Goal: Transaction & Acquisition: Purchase product/service

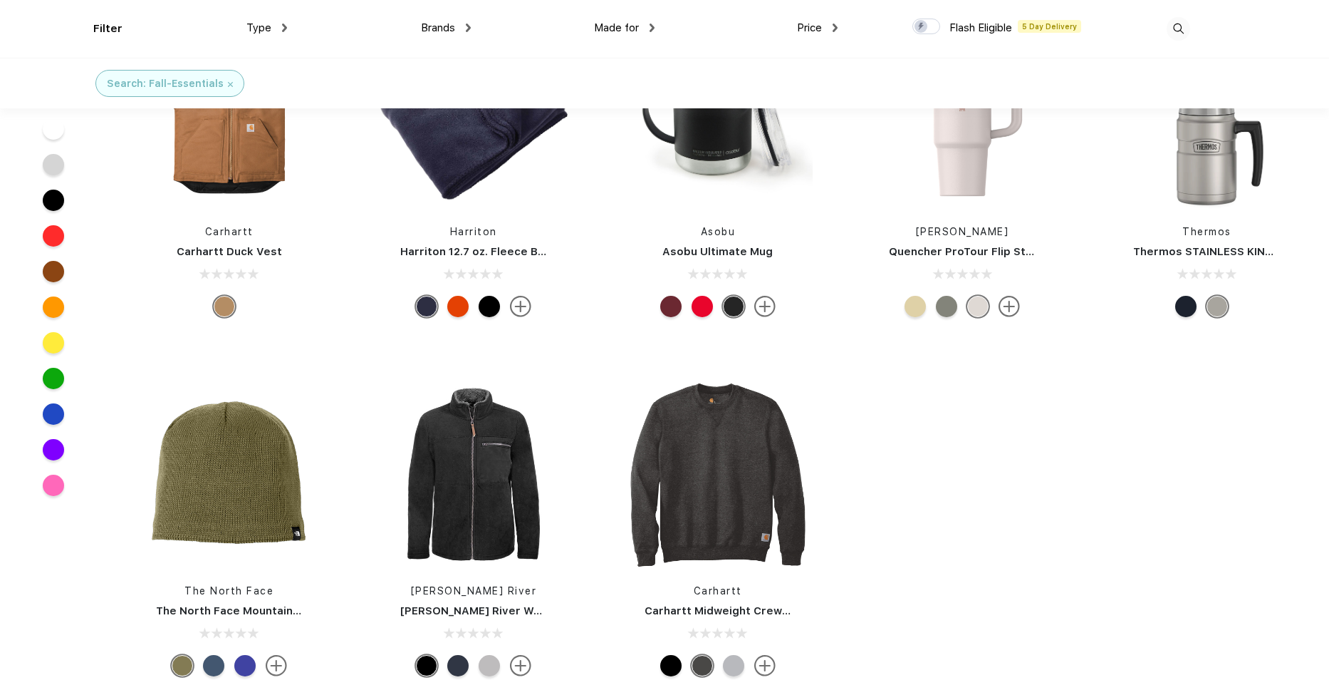
scroll to position [143, 0]
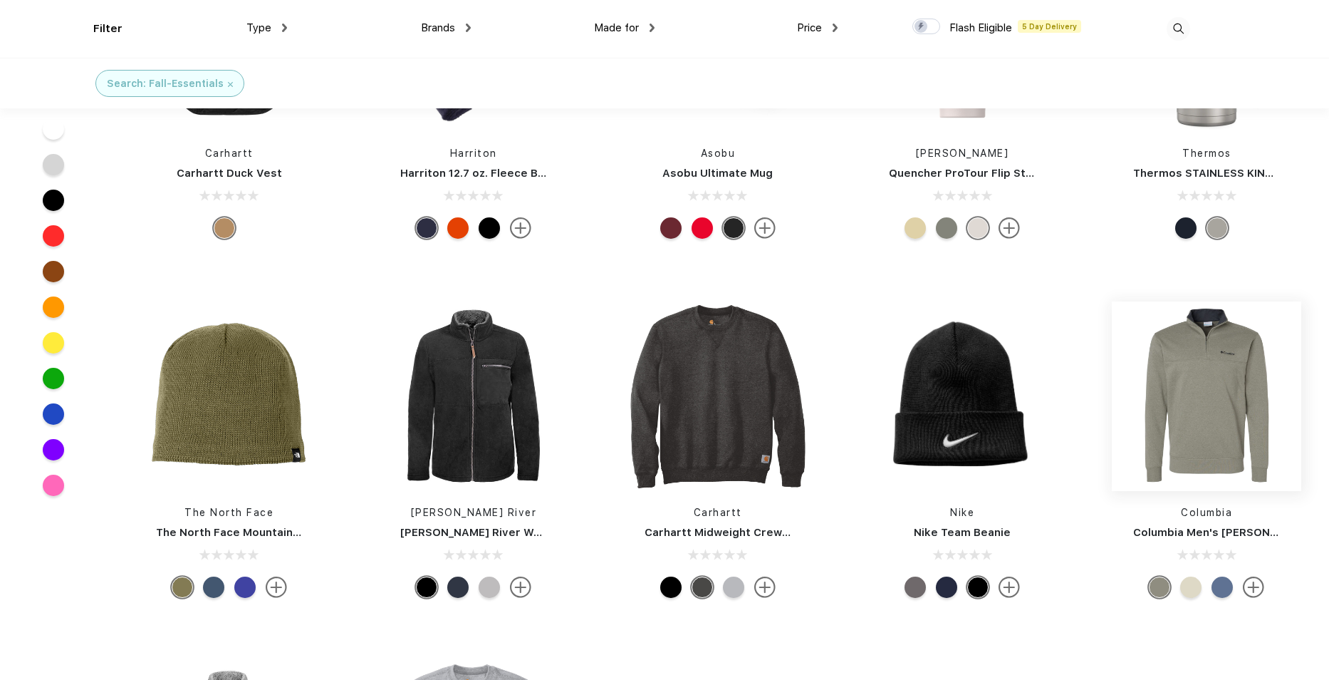
click at [1210, 366] on img at bounding box center [1207, 396] width 190 height 190
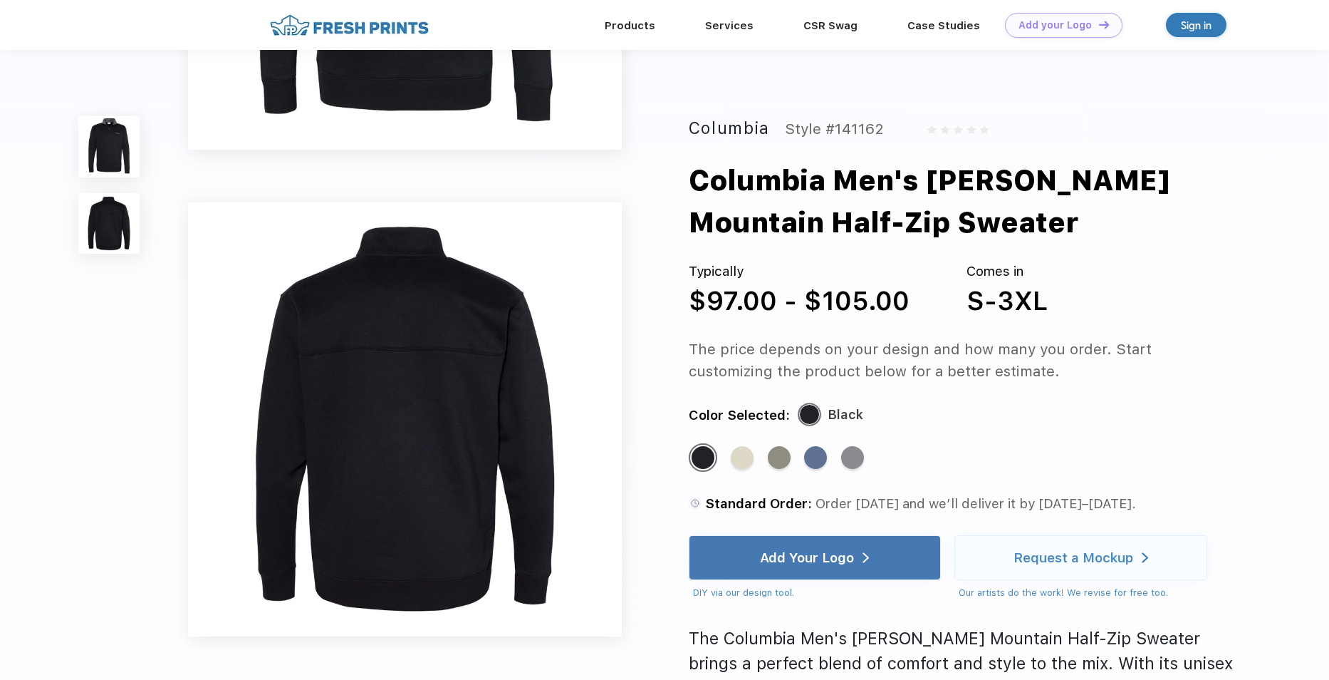
scroll to position [356, 0]
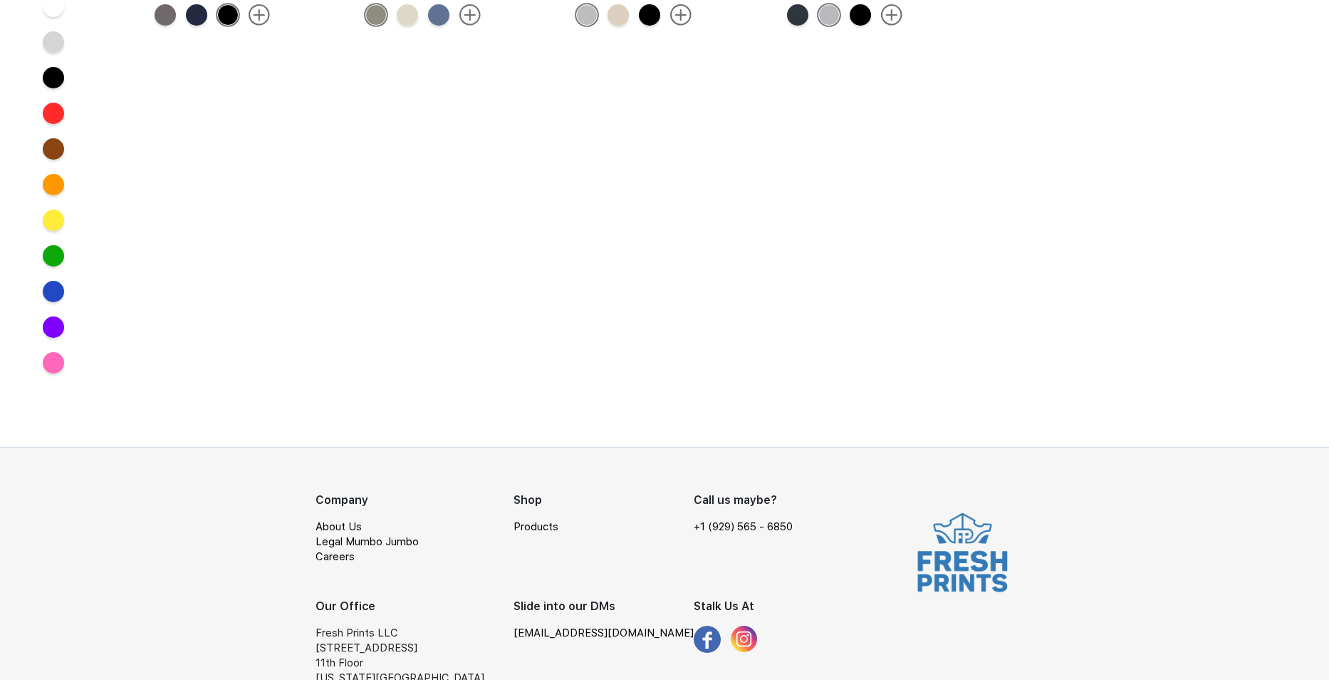
scroll to position [143, 0]
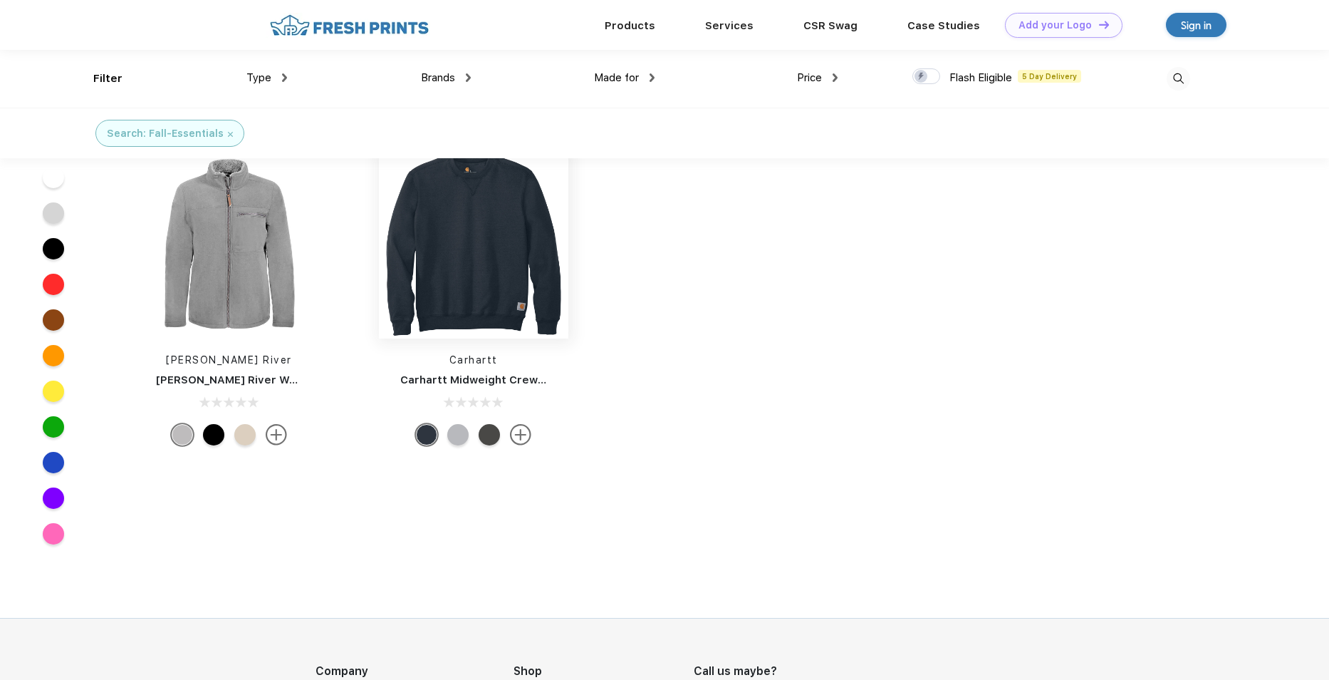
scroll to position [534, 0]
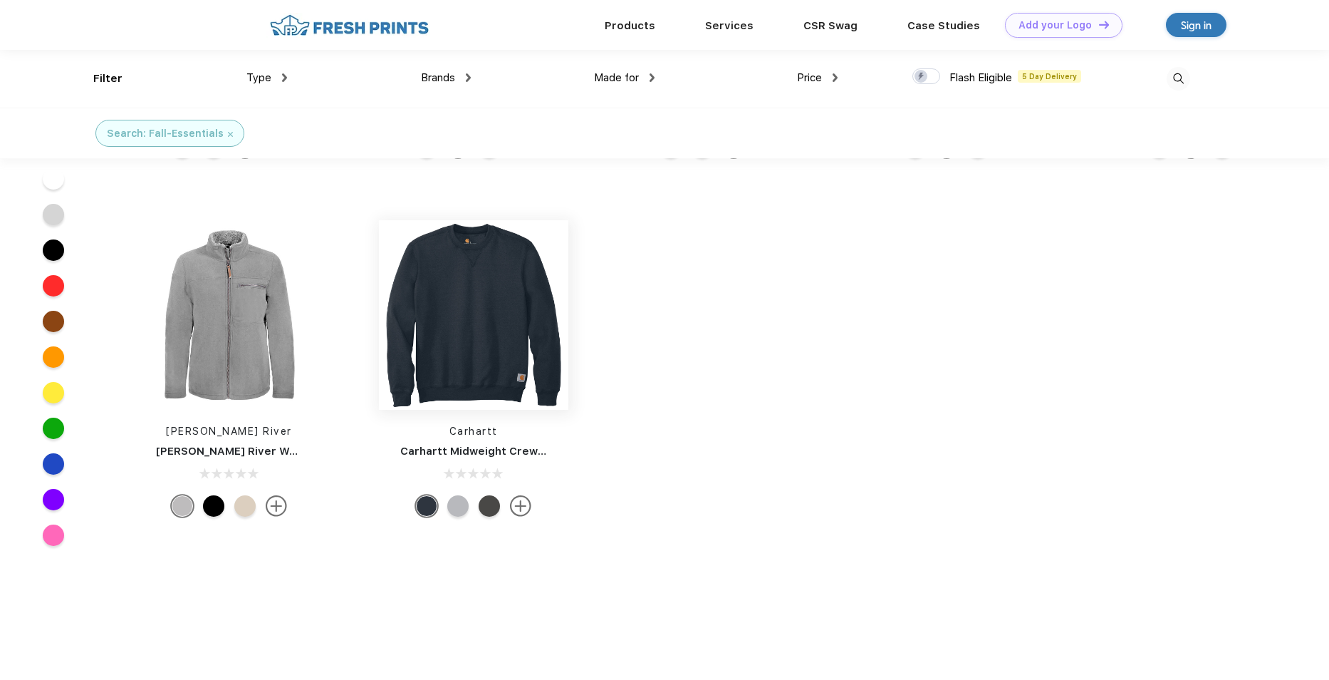
click at [465, 309] on img at bounding box center [474, 315] width 190 height 190
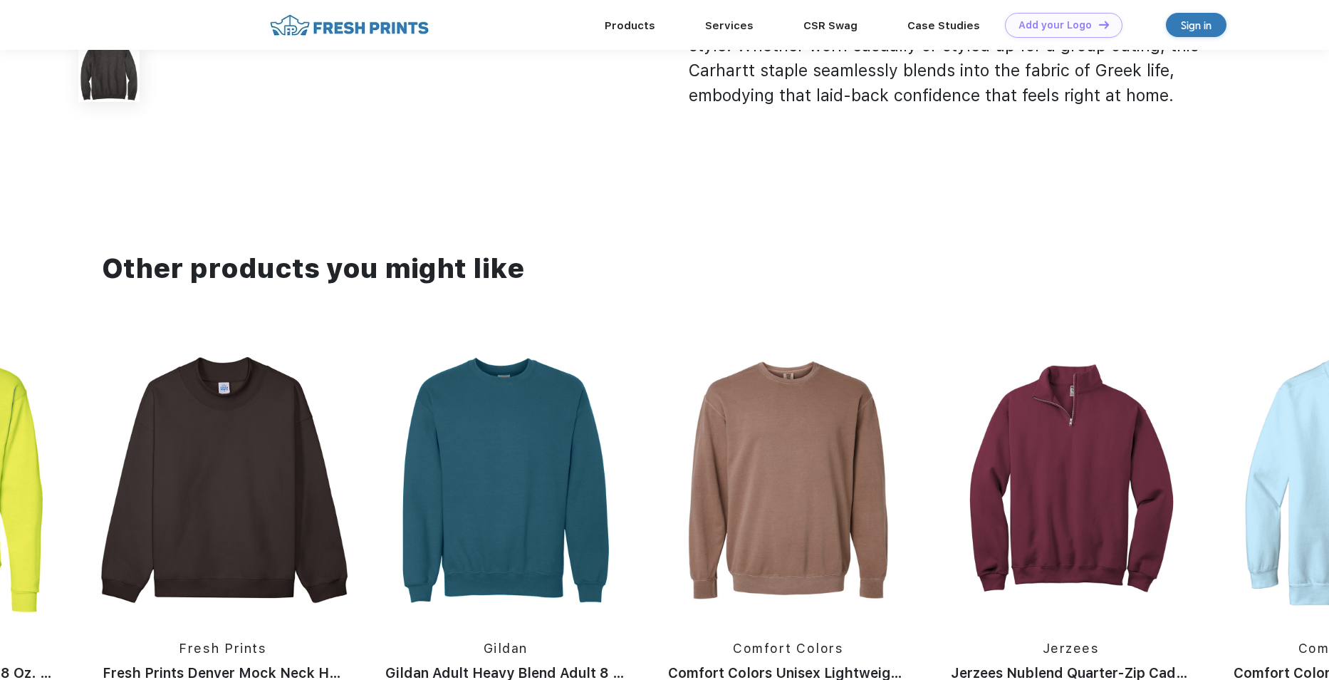
scroll to position [1211, 0]
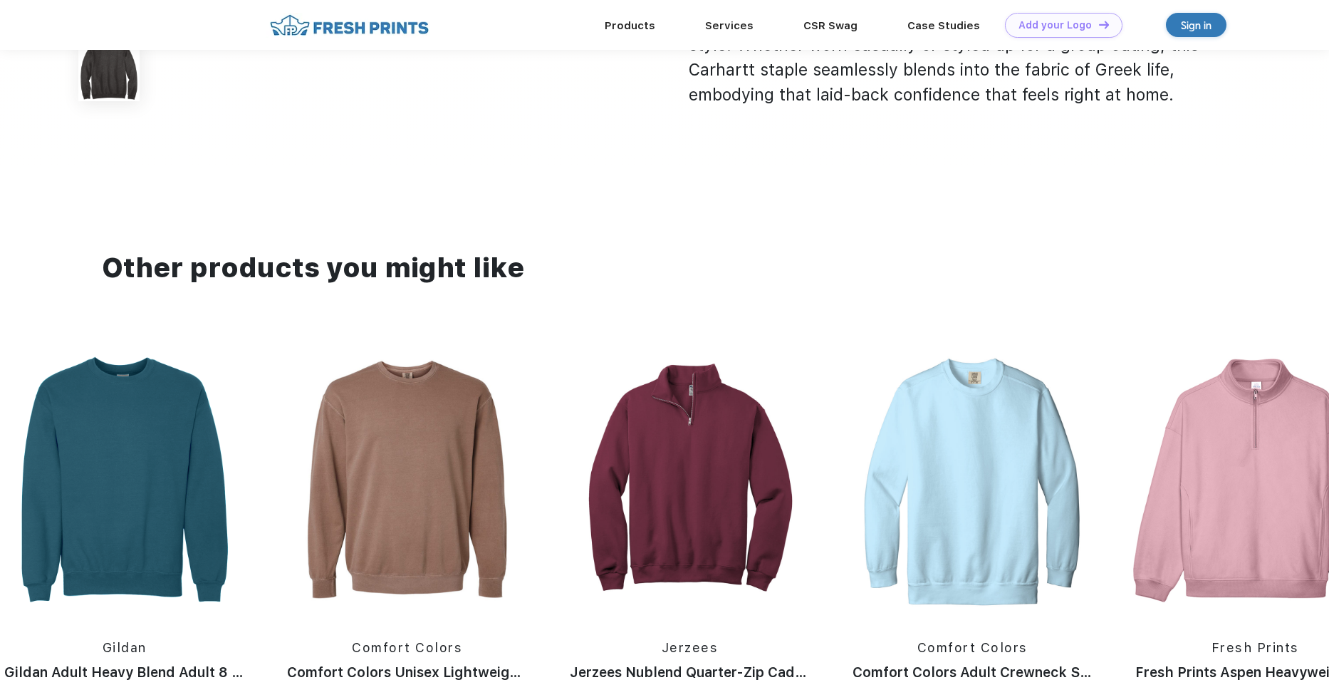
drag, startPoint x: 938, startPoint y: 477, endPoint x: 108, endPoint y: 494, distance: 830.2
click at [108, 494] on div "Fresh Prints Fresh Prints Houston Crew Jerzees Jerzees Adult NuBlend® Fleece Cr…" at bounding box center [1344, 549] width 6207 height 403
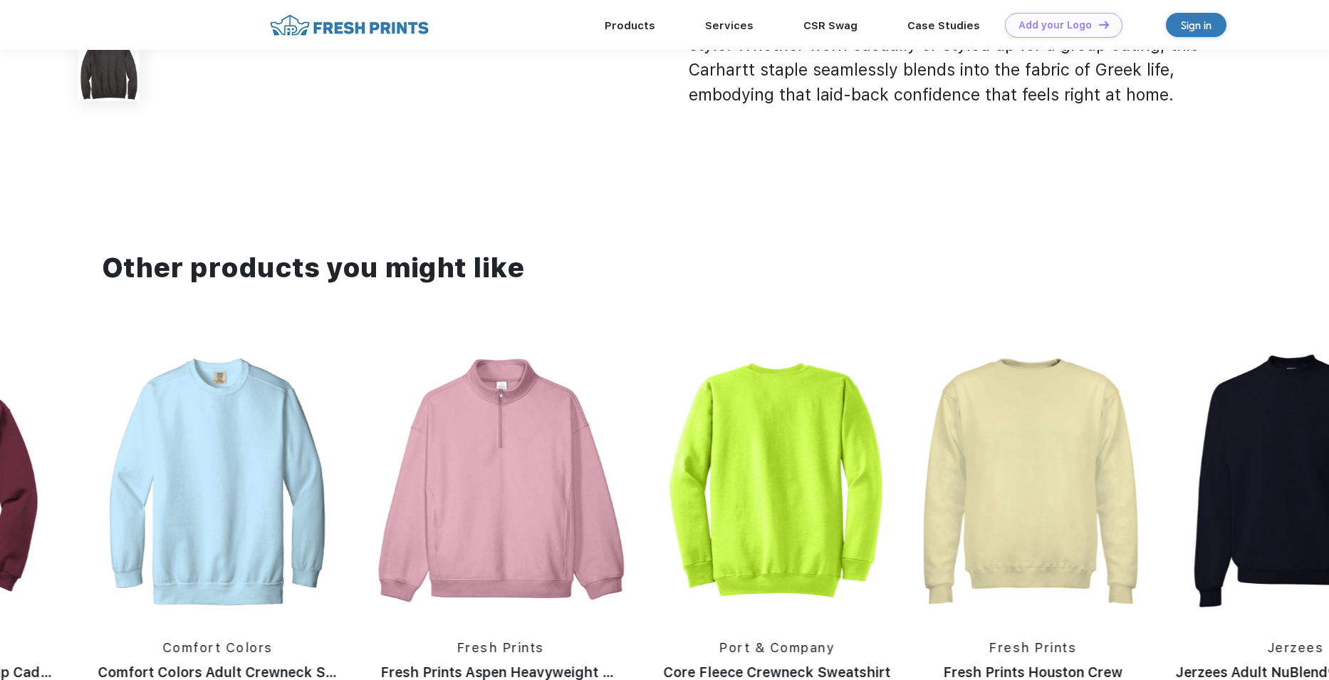
drag, startPoint x: 1090, startPoint y: 440, endPoint x: 485, endPoint y: 460, distance: 605.2
click at [508, 460] on div "Fresh Prints Fresh Prints Houston Crew Jerzees Jerzees Adult NuBlend® Fleece Cr…" at bounding box center [589, 549] width 6207 height 403
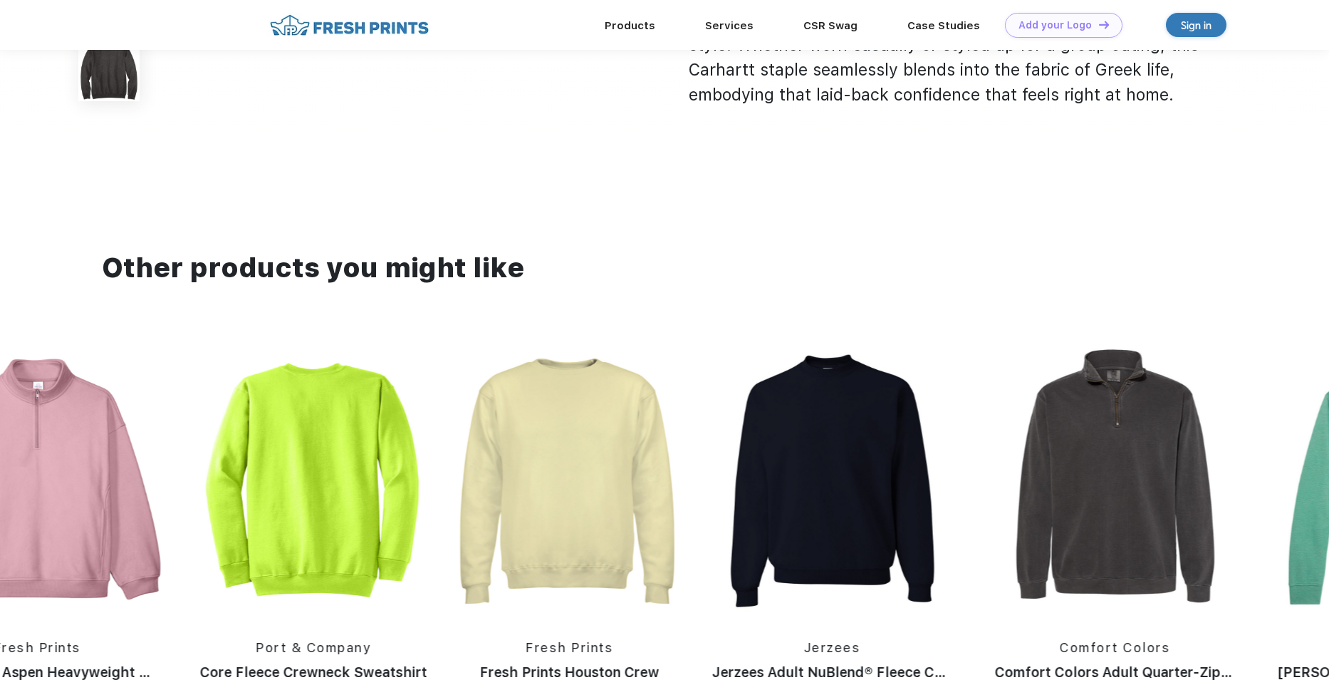
drag, startPoint x: 1080, startPoint y: 432, endPoint x: 546, endPoint y: 460, distance: 534.4
click at [546, 460] on div "Fresh Prints Fresh Prints Houston Crew Jerzees Jerzees Adult NuBlend® Fleece Cr…" at bounding box center [125, 549] width 6207 height 403
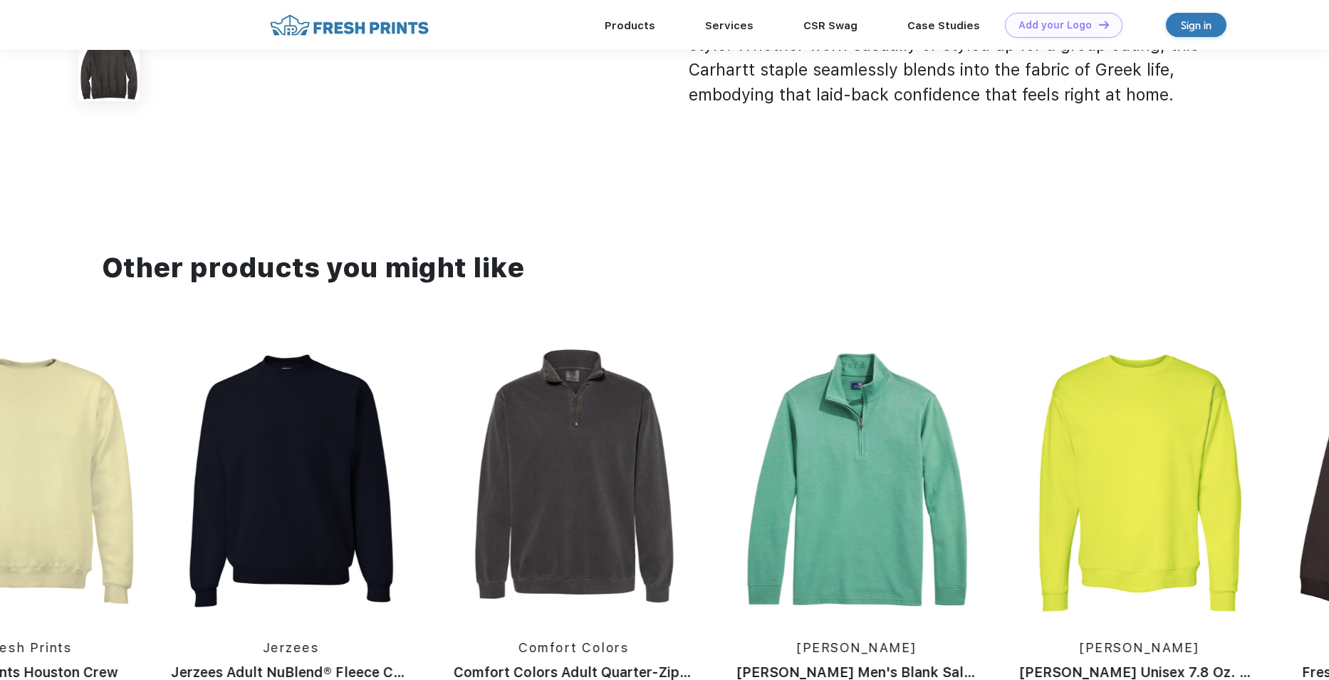
drag, startPoint x: 1138, startPoint y: 428, endPoint x: 586, endPoint y: 447, distance: 552.5
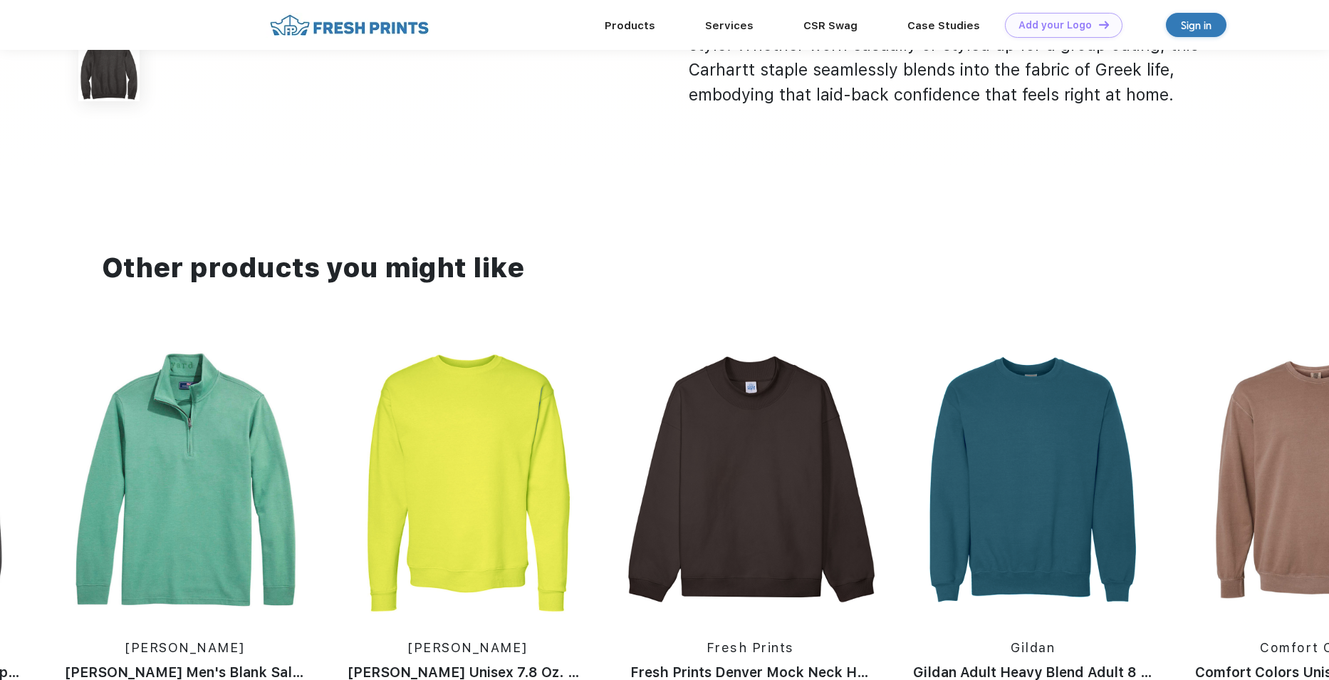
drag, startPoint x: 1014, startPoint y: 437, endPoint x: 435, endPoint y: 445, distance: 578.6
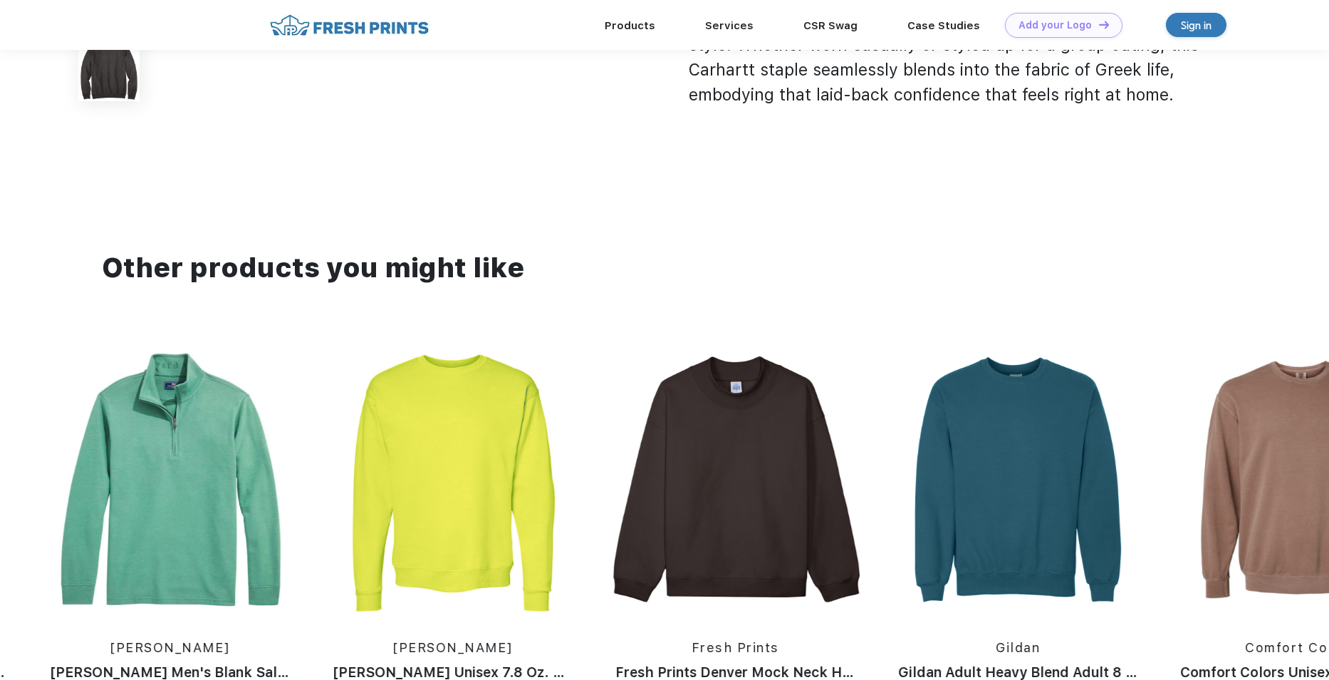
drag, startPoint x: 969, startPoint y: 426, endPoint x: 512, endPoint y: 436, distance: 457.5
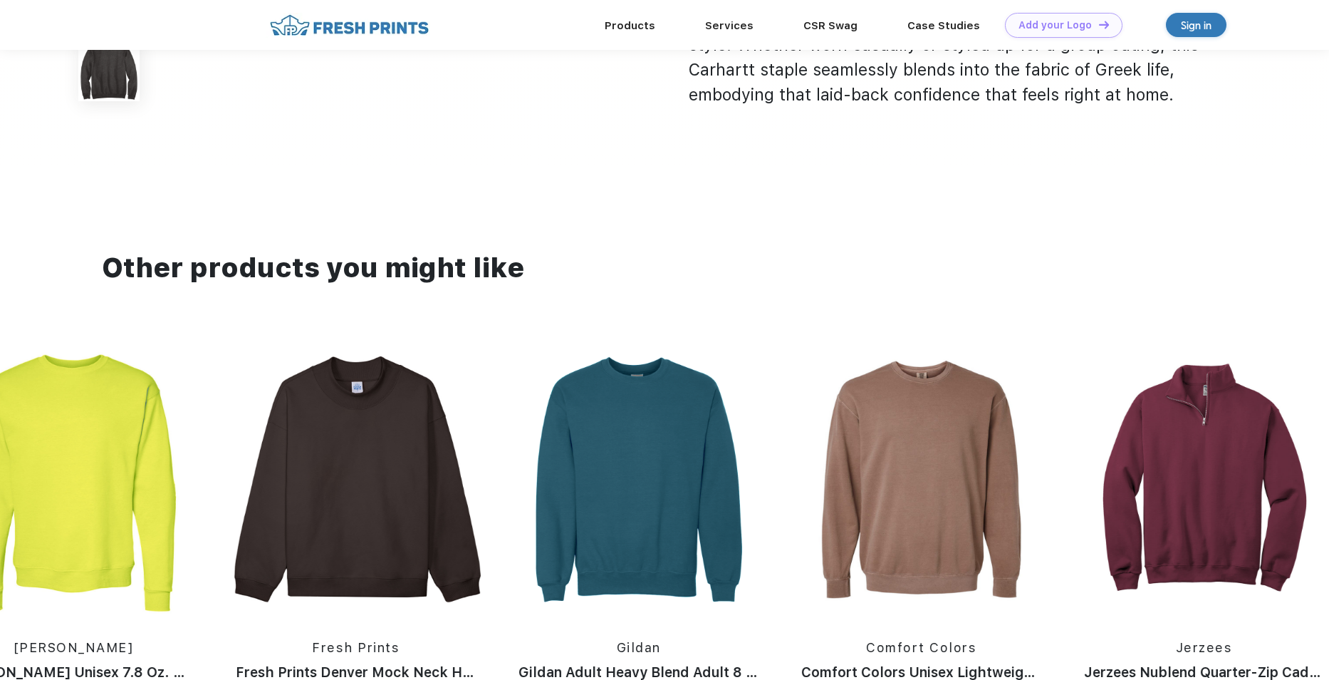
drag, startPoint x: 1036, startPoint y: 403, endPoint x: 586, endPoint y: 416, distance: 449.8
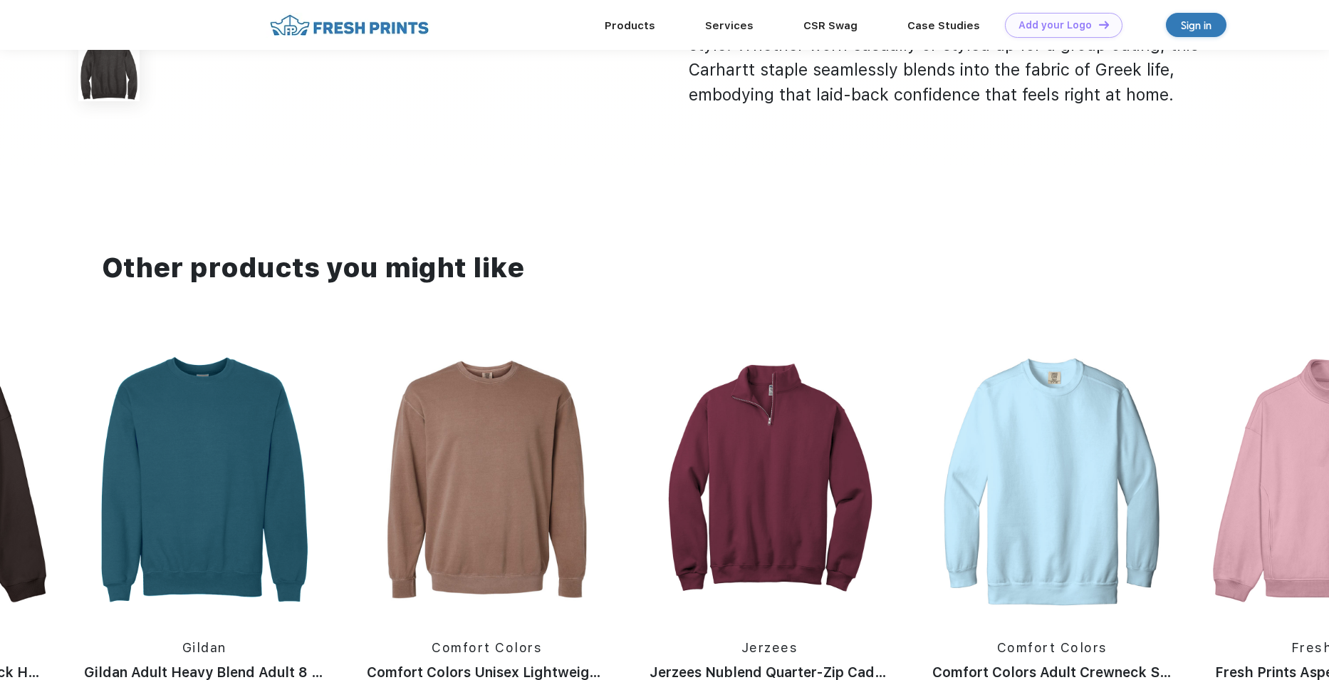
drag, startPoint x: 1251, startPoint y: 411, endPoint x: 579, endPoint y: 434, distance: 673.0
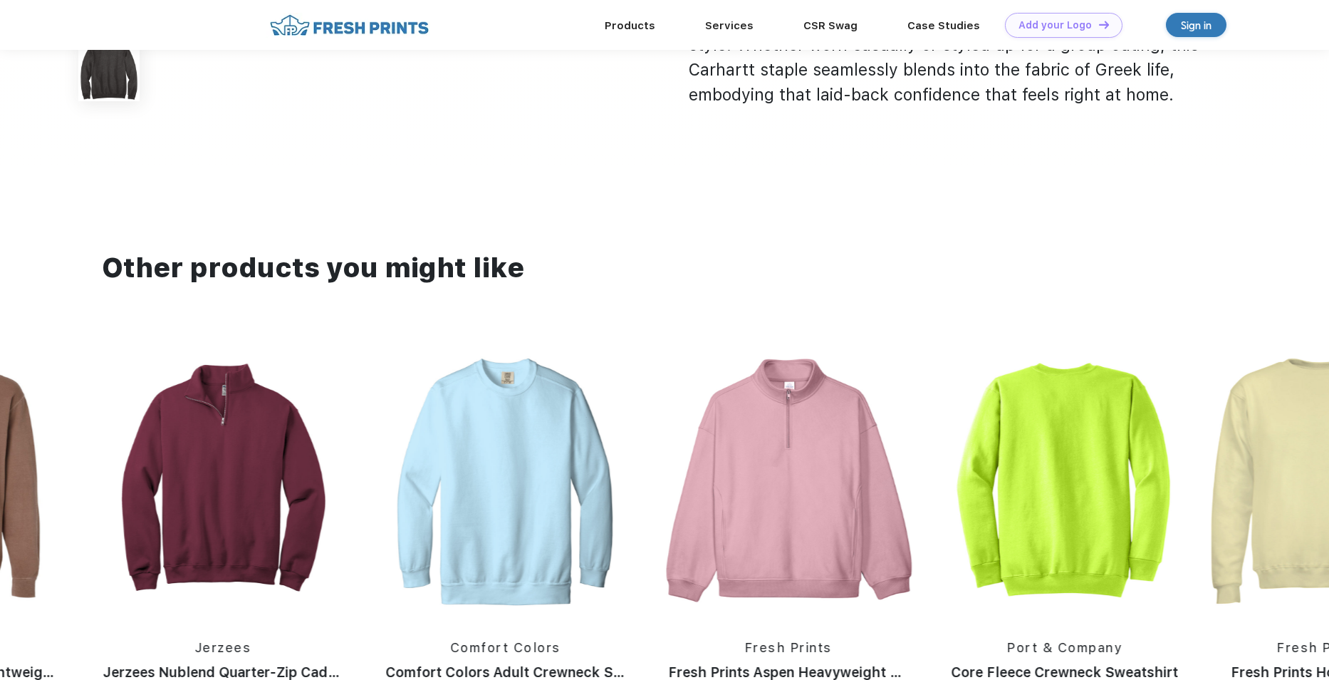
drag, startPoint x: 922, startPoint y: 436, endPoint x: 450, endPoint y: 433, distance: 471.7
click at [450, 433] on div "Fresh Prints Fresh Prints Houston Crew Jerzees Jerzees Adult NuBlend® Fleece Cr…" at bounding box center [876, 549] width 6207 height 403
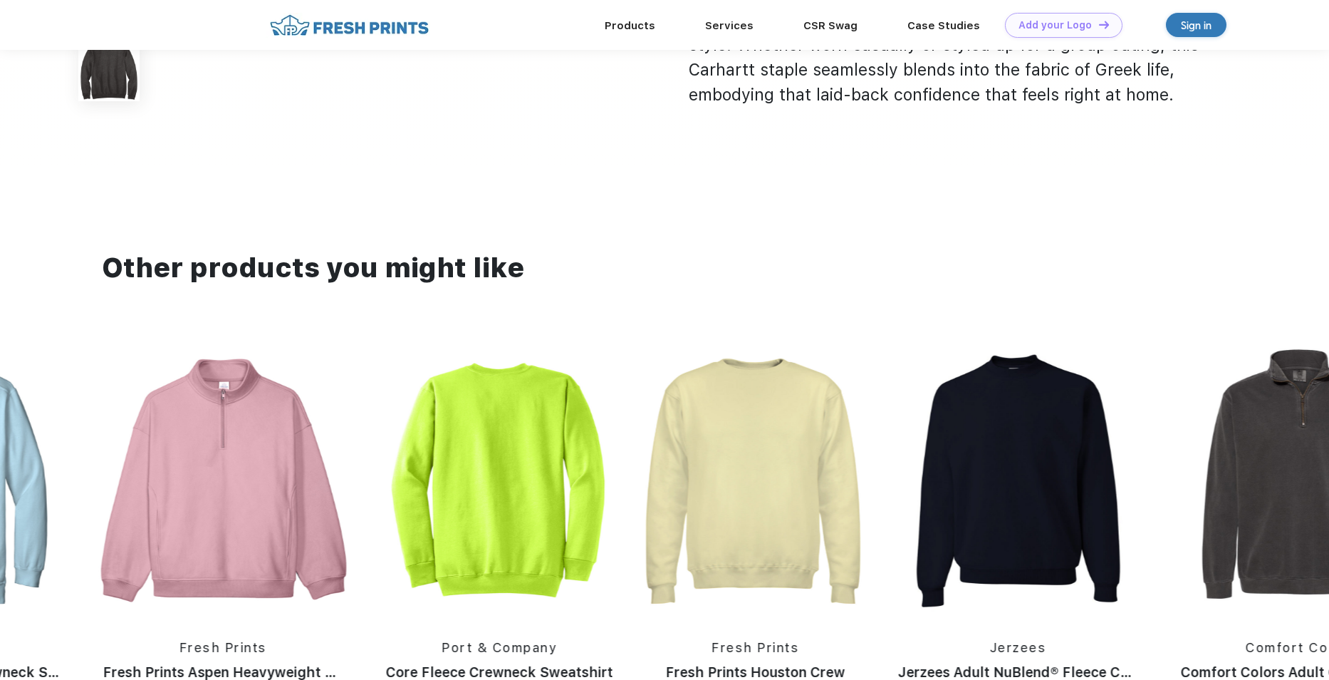
drag, startPoint x: 450, startPoint y: 433, endPoint x: 324, endPoint y: 430, distance: 126.2
click at [324, 430] on div "Fresh Prints Fresh Prints Houston Crew Jerzees Jerzees Adult NuBlend® Fleece Cr…" at bounding box center [311, 549] width 6207 height 403
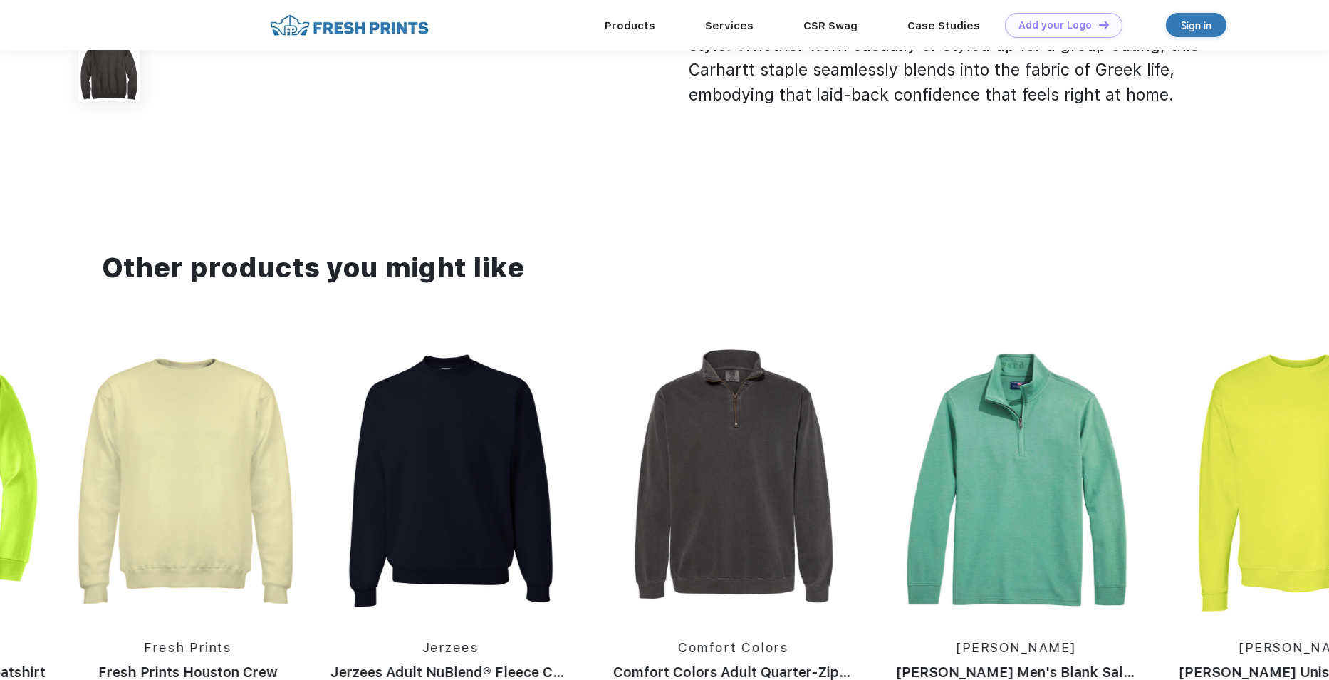
drag, startPoint x: 826, startPoint y: 417, endPoint x: 400, endPoint y: 432, distance: 425.6
click at [599, 432] on img at bounding box center [733, 481] width 269 height 266
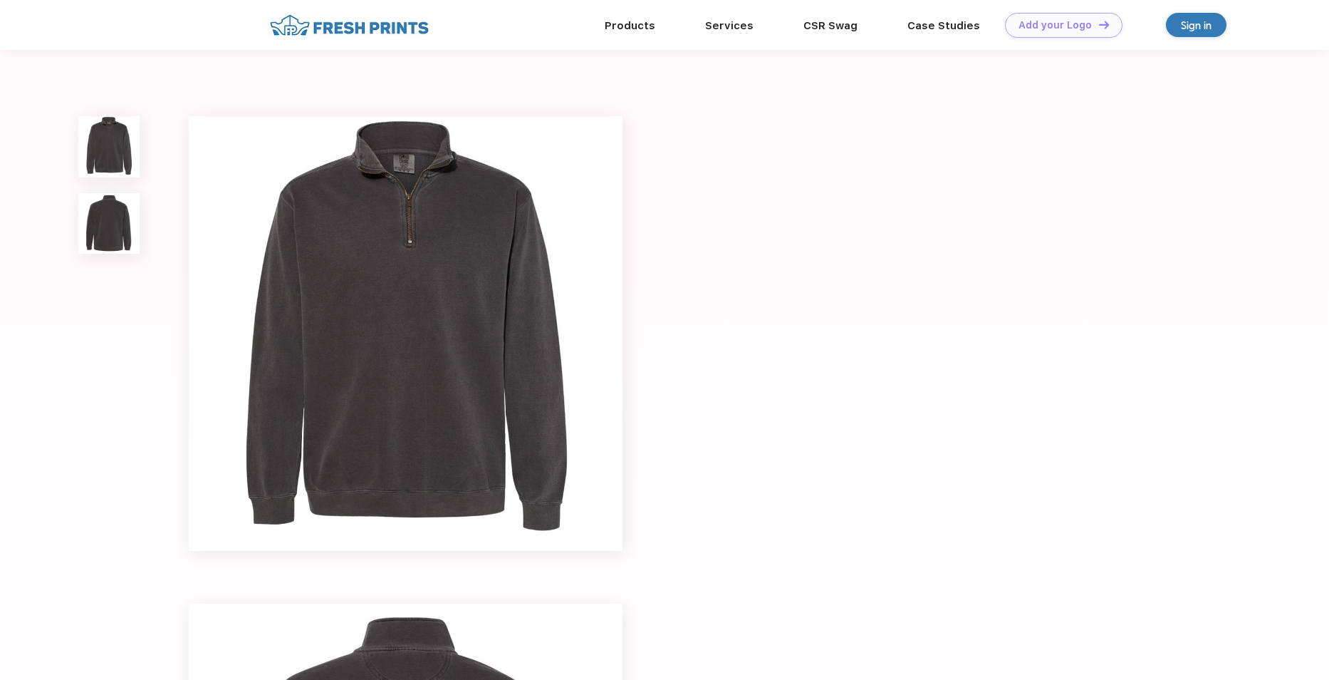
drag, startPoint x: 872, startPoint y: 418, endPoint x: 410, endPoint y: 431, distance: 462.6
click at [440, 429] on div at bounding box center [664, 570] width 1329 height 1041
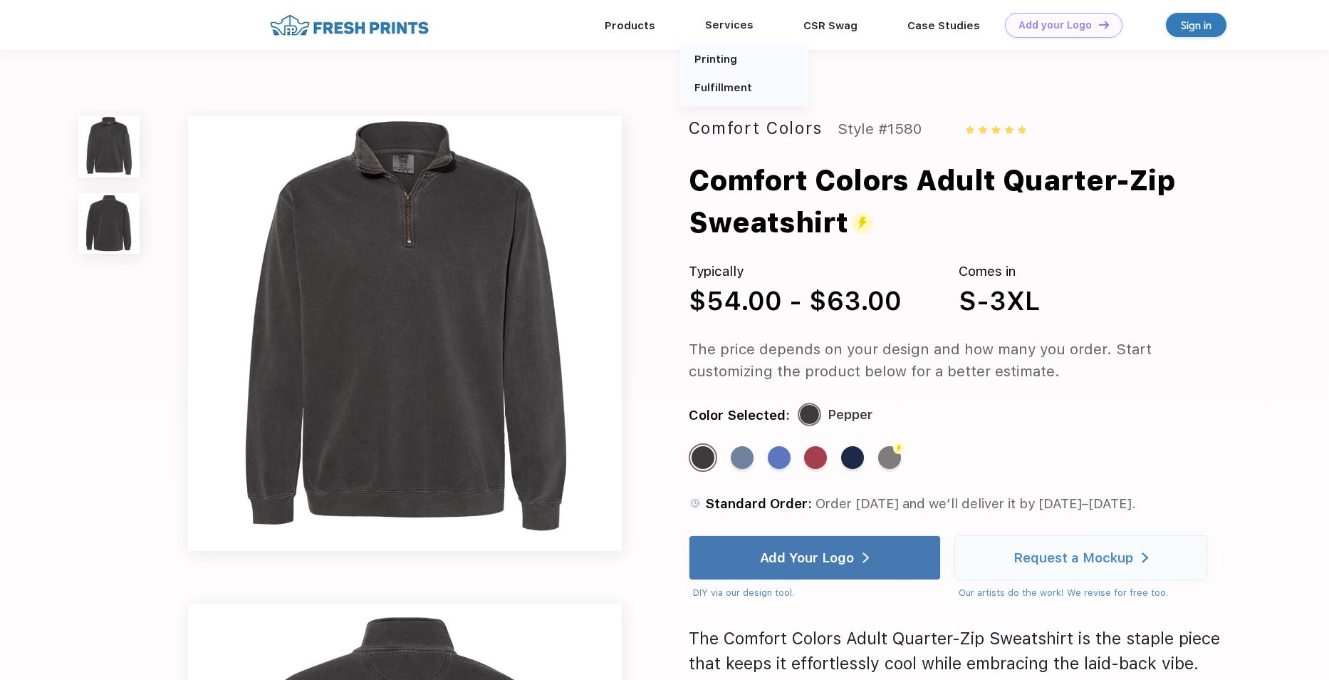
click at [727, 24] on div "Services" at bounding box center [729, 25] width 98 height 19
click at [724, 63] on link "Printing" at bounding box center [716, 59] width 43 height 13
